Goal: Register for event/course

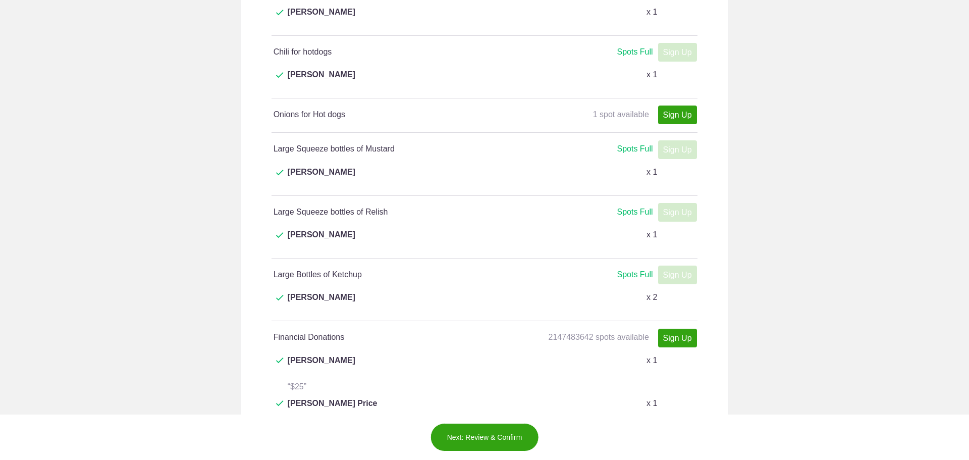
scroll to position [1313, 0]
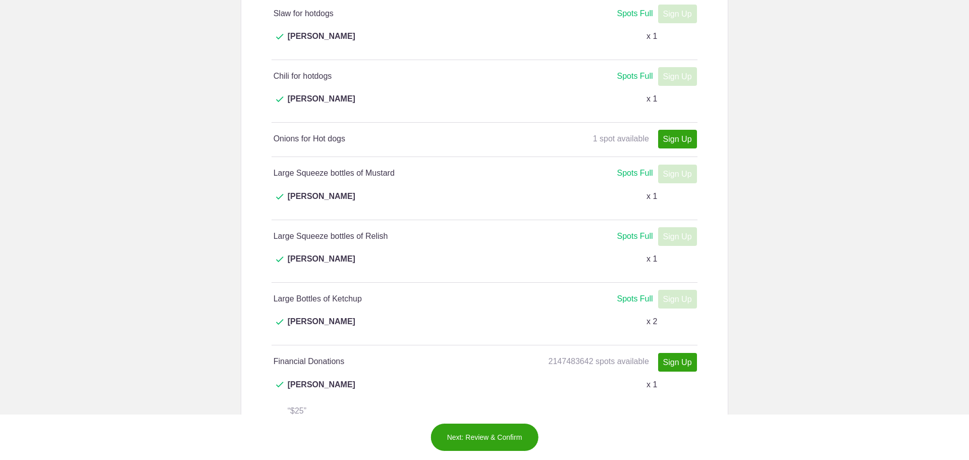
type input "2"
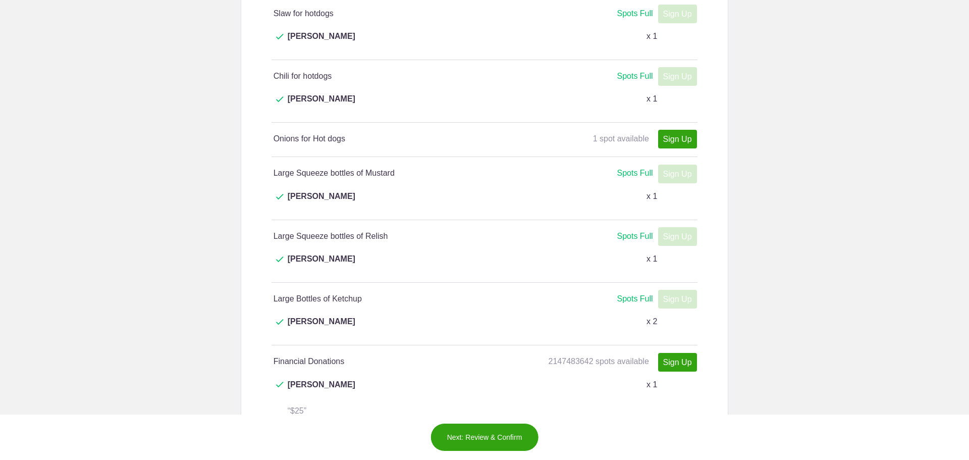
type input "$25 x 2 gift cards"
click at [514, 440] on button "Next: Review & Confirm" at bounding box center [485, 437] width 109 height 28
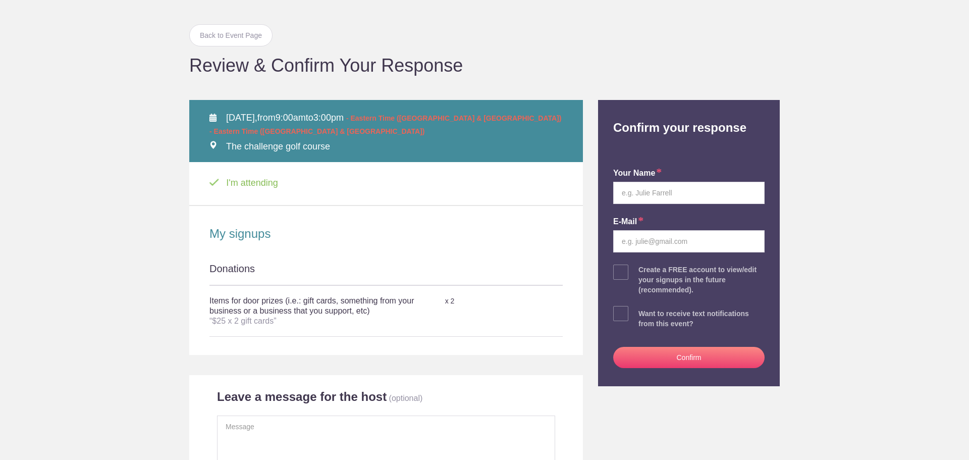
scroll to position [50, 0]
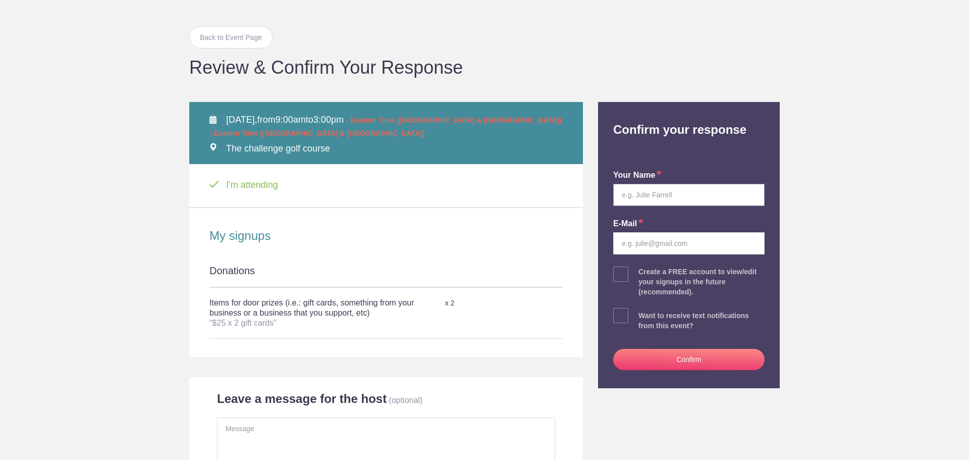
click at [634, 194] on input "text" at bounding box center [688, 195] width 151 height 22
type input "[PERSON_NAME]"
type input "[EMAIL_ADDRESS][DOMAIN_NAME]"
click at [686, 358] on button "Confirm" at bounding box center [688, 359] width 151 height 21
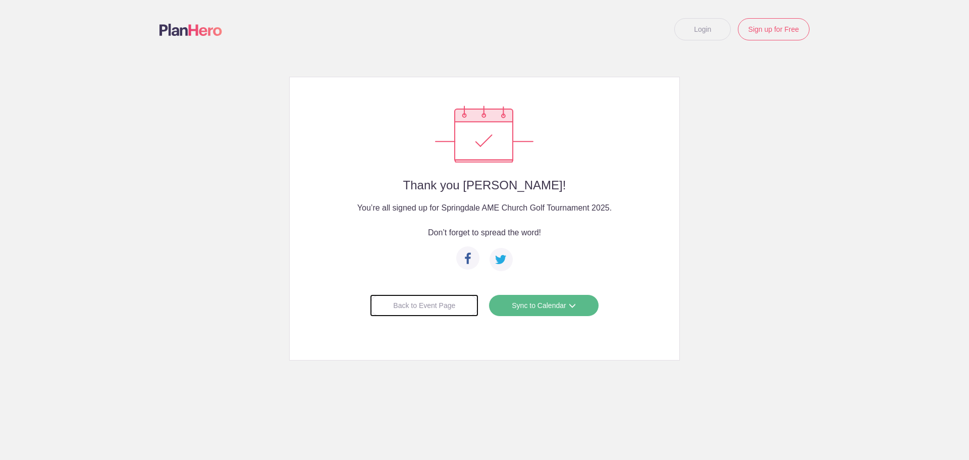
click at [433, 304] on div "Back to Event Page" at bounding box center [424, 305] width 109 height 22
